Goal: Task Accomplishment & Management: Manage account settings

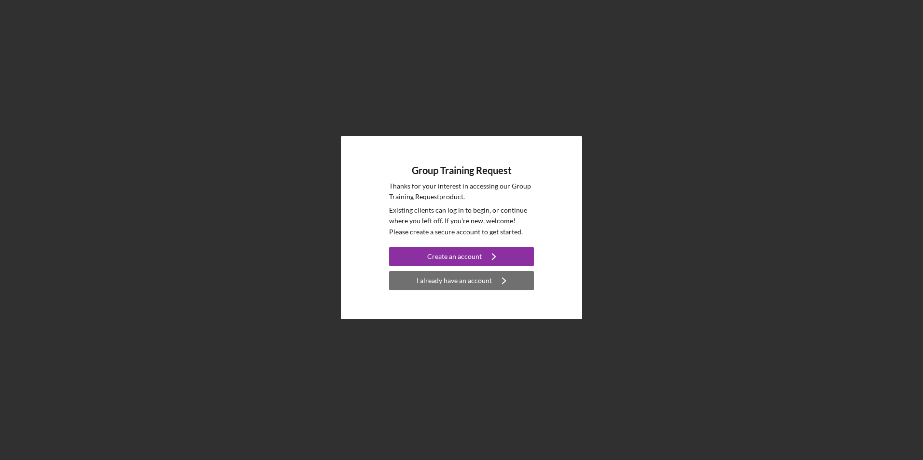
click at [424, 286] on div "I already have an account" at bounding box center [453, 280] width 75 height 19
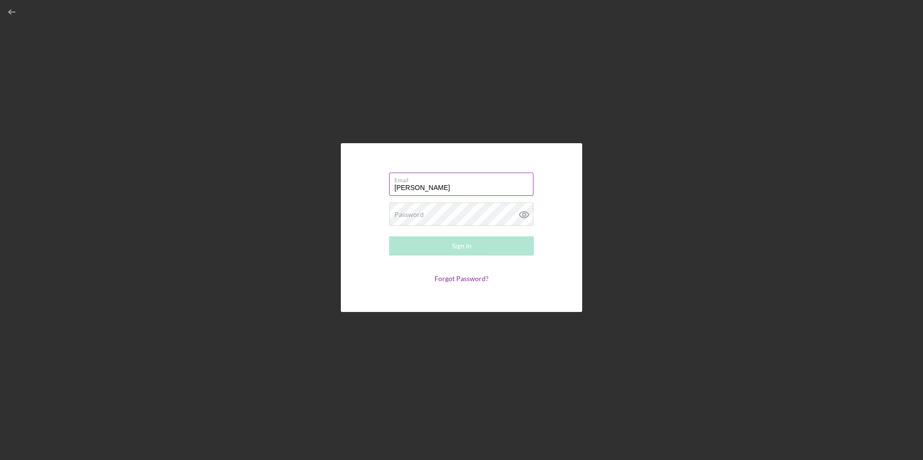
type input "[EMAIL_ADDRESS][DOMAIN_NAME]"
click at [448, 252] on button "Sign In" at bounding box center [461, 245] width 145 height 19
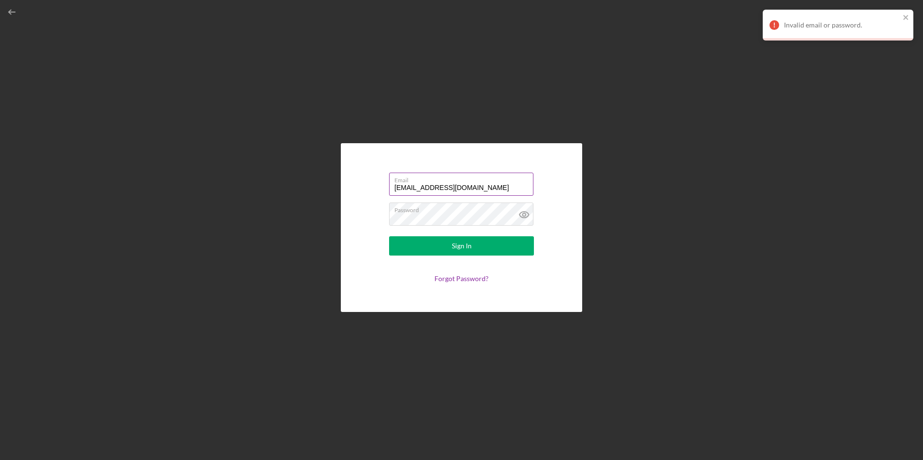
click at [489, 181] on label "Email" at bounding box center [463, 178] width 139 height 11
click at [489, 181] on input "[EMAIL_ADDRESS][DOMAIN_NAME]" at bounding box center [461, 184] width 144 height 23
click at [452, 211] on label "Password" at bounding box center [463, 208] width 139 height 11
click at [449, 250] on button "Sign In" at bounding box center [461, 245] width 145 height 19
click at [352, 219] on div "Email [EMAIL_ADDRESS][DOMAIN_NAME] Password Sign In Forgot Password?" at bounding box center [461, 227] width 241 height 169
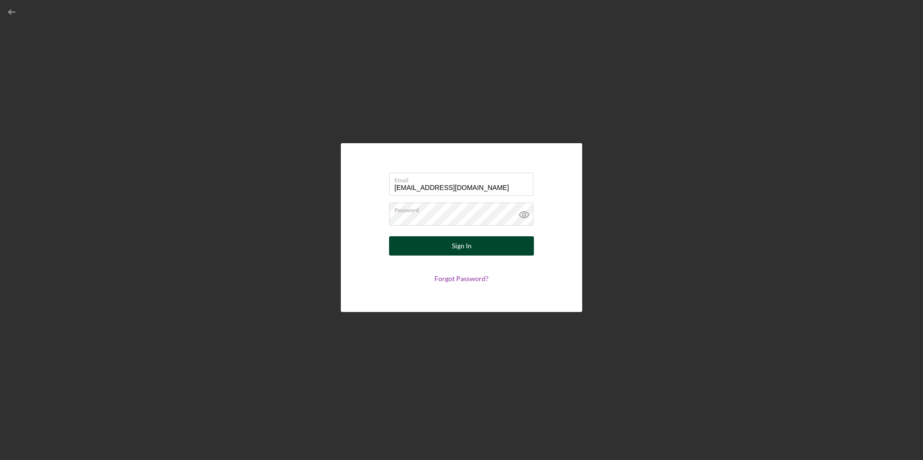
click at [462, 249] on div "Sign In" at bounding box center [462, 245] width 20 height 19
click at [457, 280] on link "Forgot Password?" at bounding box center [461, 279] width 54 height 8
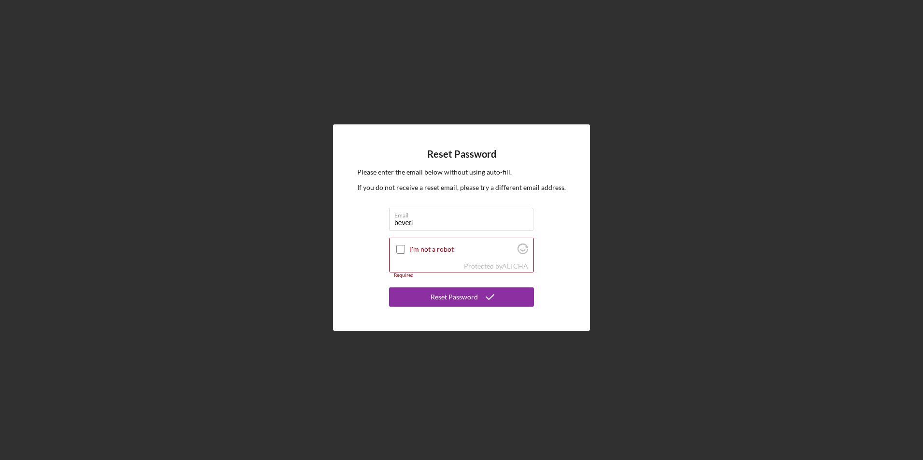
type input "[EMAIL_ADDRESS][DOMAIN_NAME]"
click at [404, 249] on input "I'm not a robot" at bounding box center [400, 249] width 9 height 9
checkbox input "true"
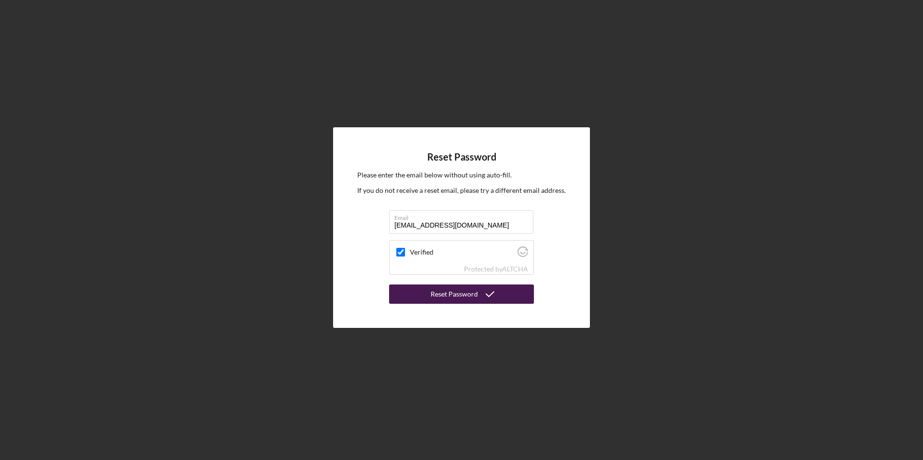
click at [422, 289] on button "Reset Password" at bounding box center [461, 294] width 145 height 19
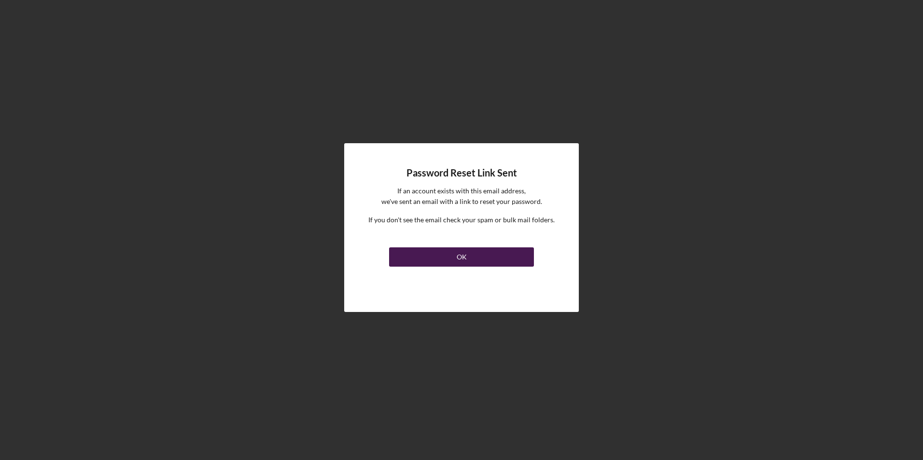
click at [430, 260] on button "OK" at bounding box center [461, 257] width 145 height 19
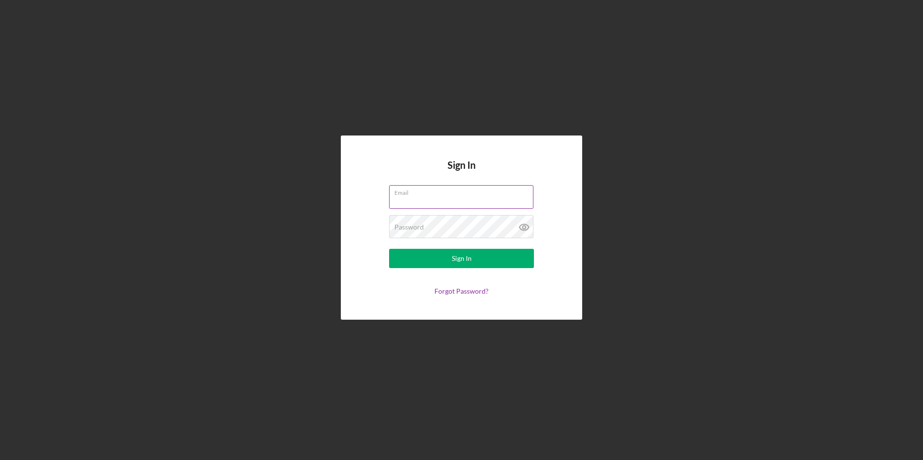
click at [426, 203] on input "Email" at bounding box center [461, 196] width 144 height 23
type input "[EMAIL_ADDRESS][DOMAIN_NAME]"
